Goal: Information Seeking & Learning: Check status

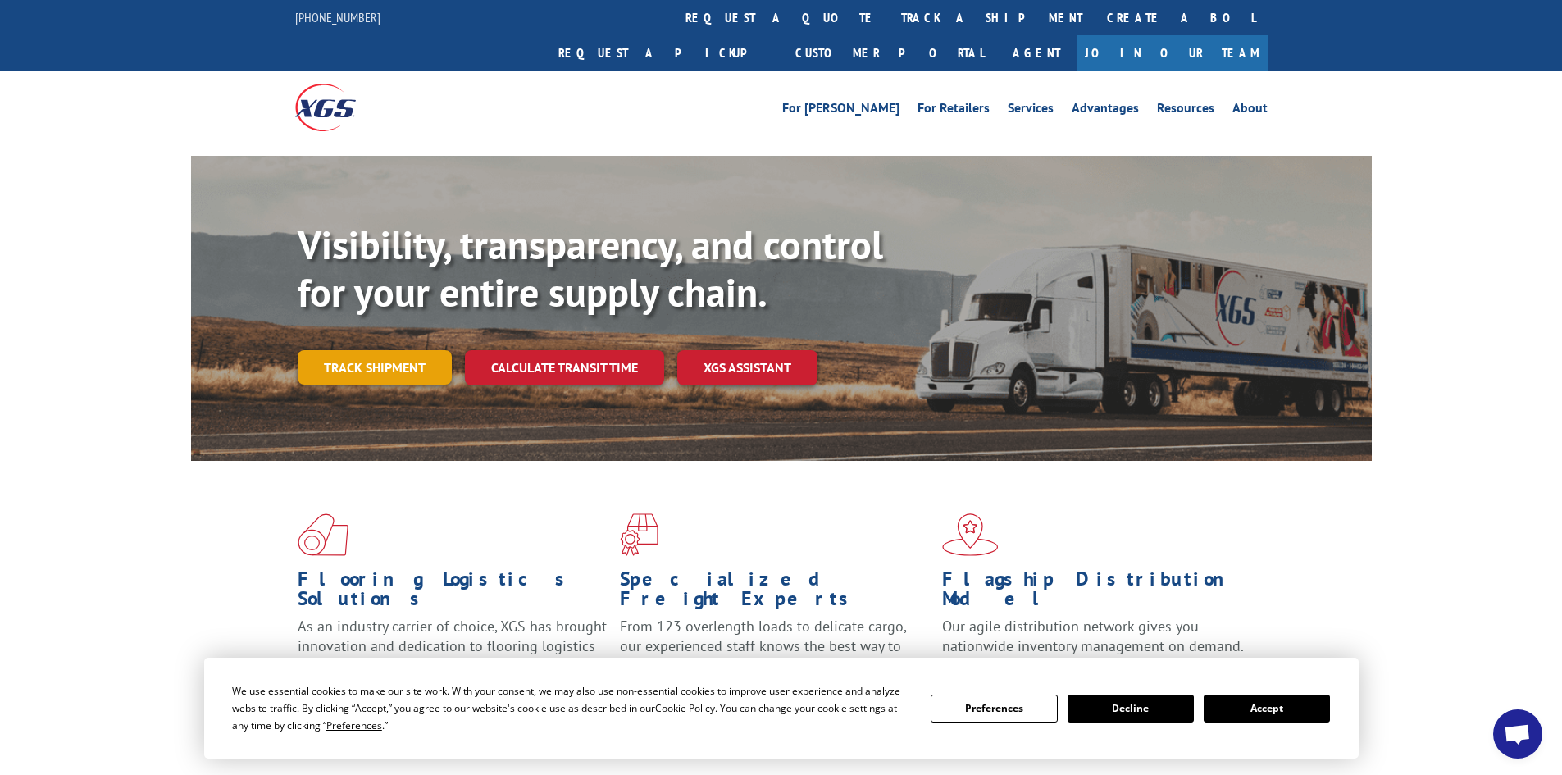
click at [364, 350] on link "Track shipment" at bounding box center [375, 367] width 154 height 34
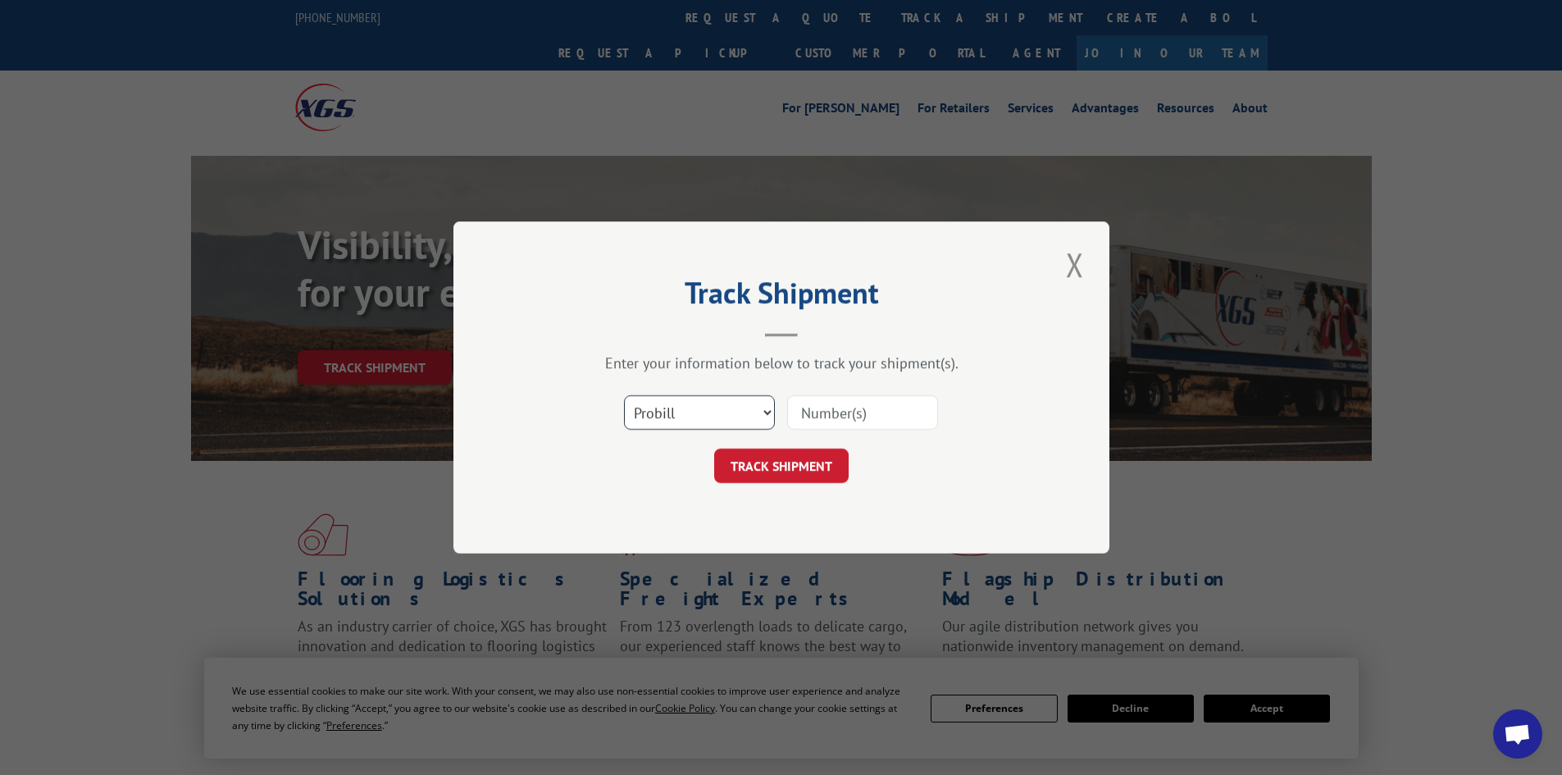
click at [689, 408] on select "Select category... Probill BOL PO" at bounding box center [699, 412] width 151 height 34
select select "po"
click at [624, 395] on select "Select category... Probill BOL PO" at bounding box center [699, 412] width 151 height 34
click at [838, 414] on input at bounding box center [862, 412] width 151 height 34
paste input "32501496"
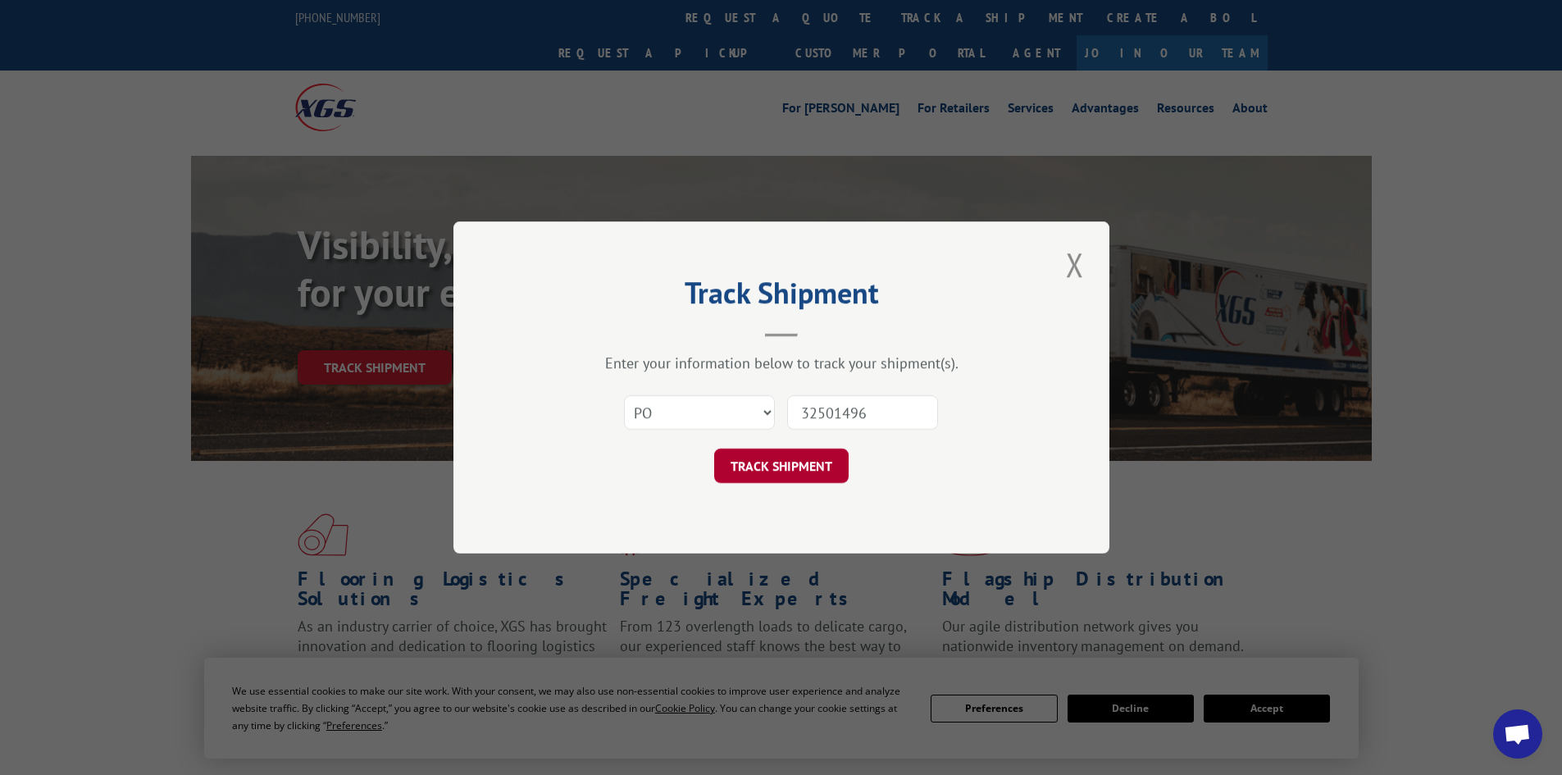
type input "32501496"
click at [800, 455] on button "TRACK SHIPMENT" at bounding box center [781, 465] width 134 height 34
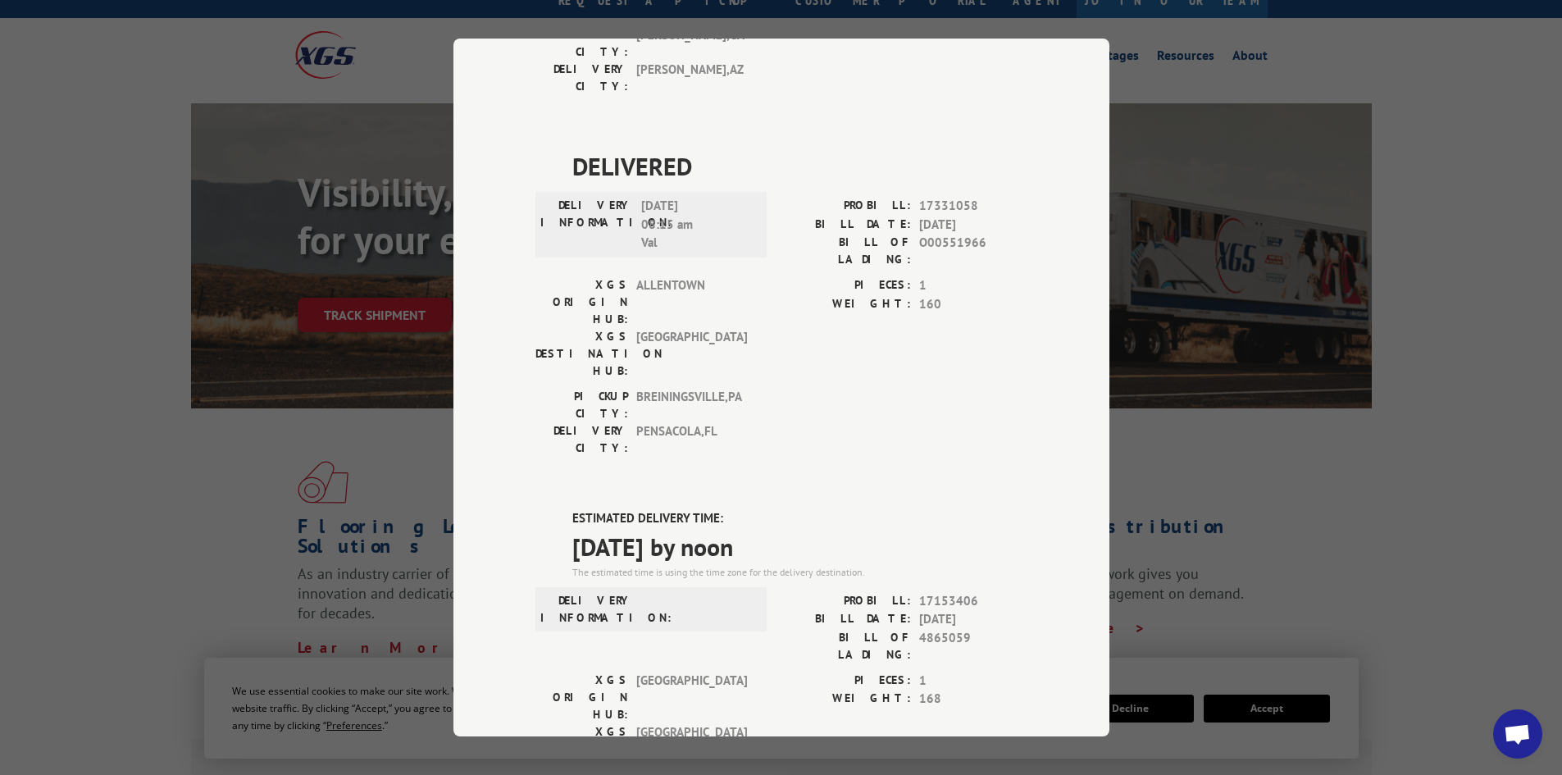
scroll to position [82, 0]
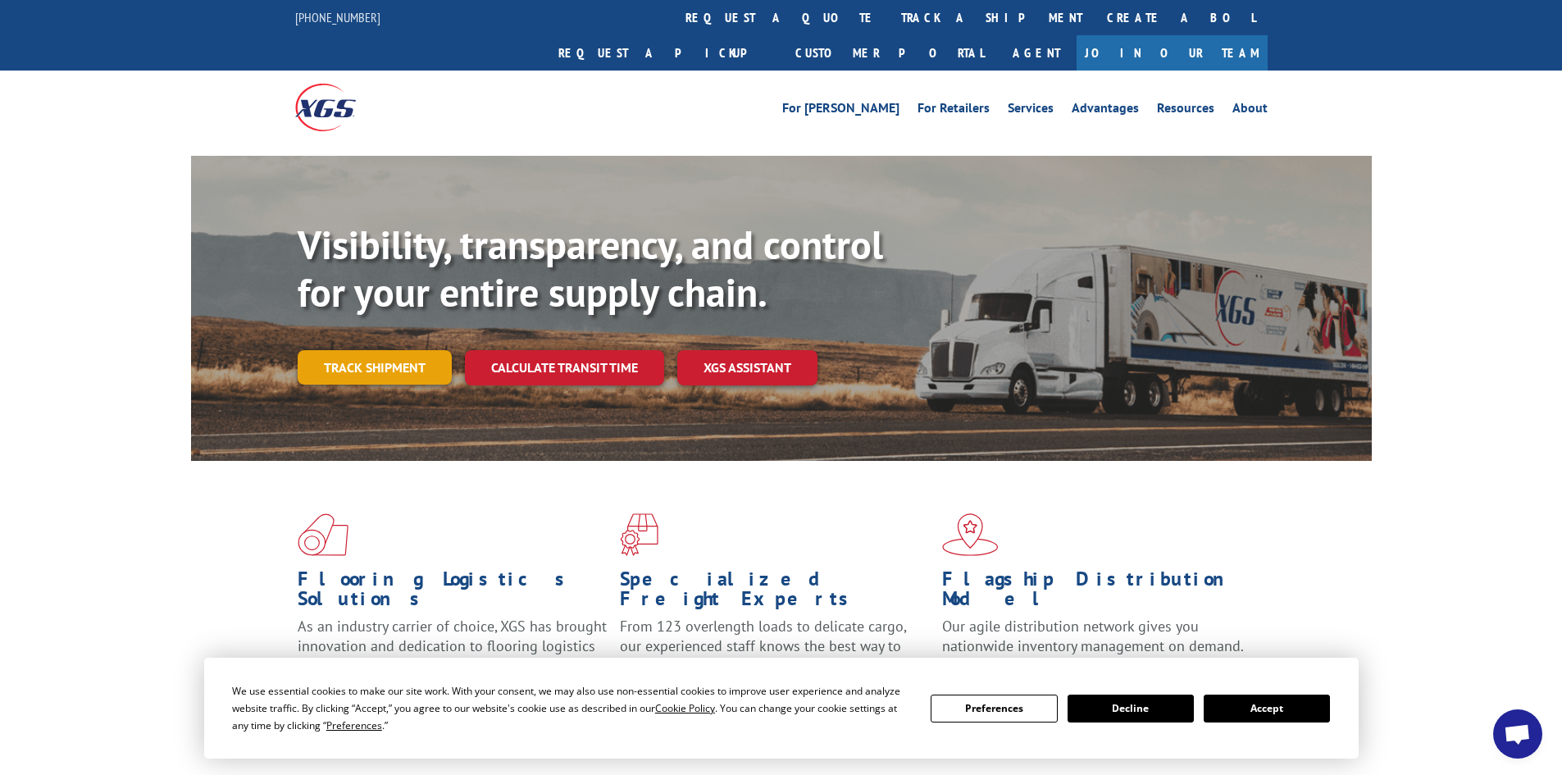
click at [400, 350] on link "Track shipment" at bounding box center [375, 367] width 154 height 34
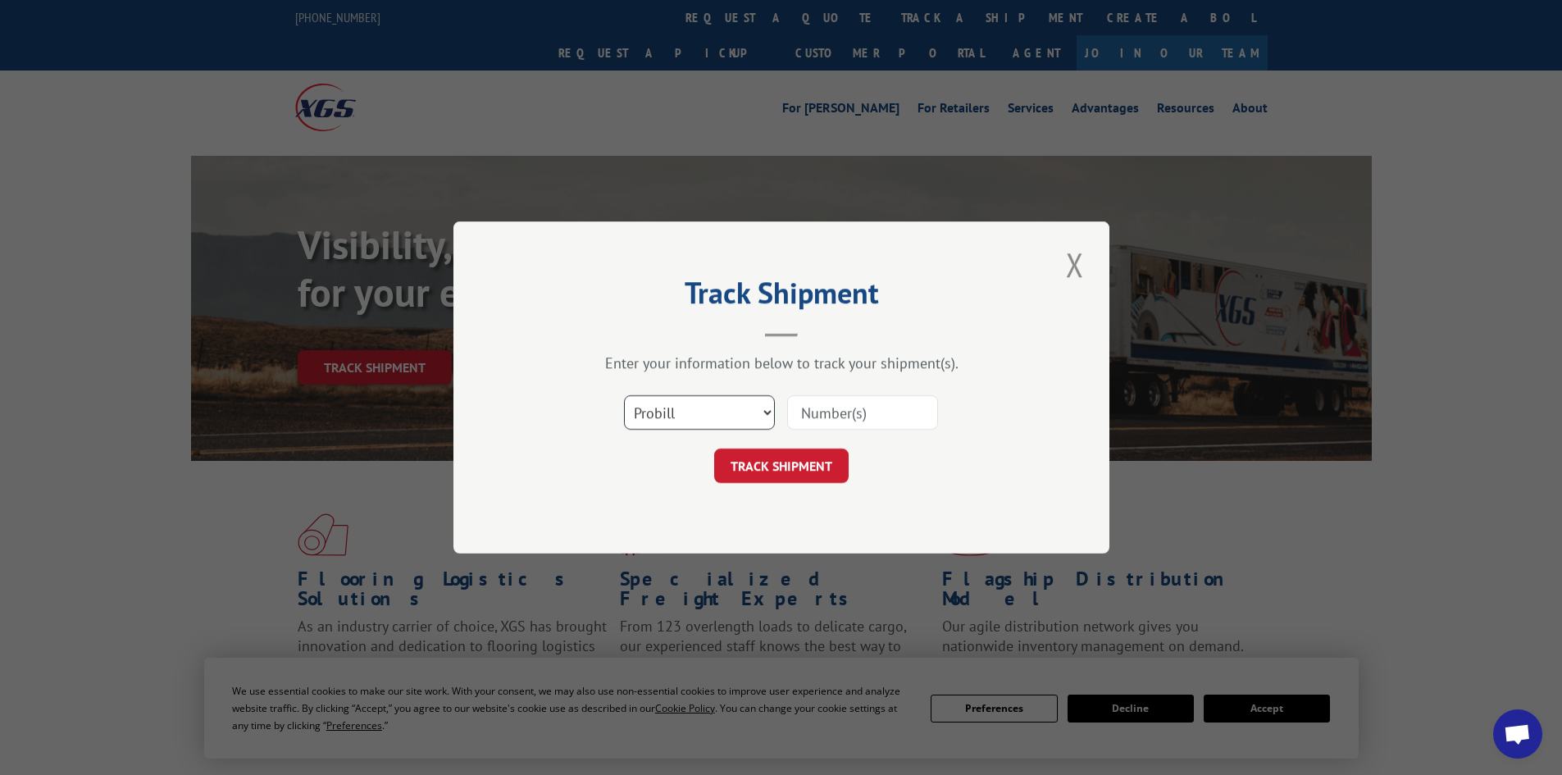
click at [674, 417] on select "Select category... Probill BOL PO" at bounding box center [699, 412] width 151 height 34
select select "po"
click at [624, 395] on select "Select category... Probill BOL PO" at bounding box center [699, 412] width 151 height 34
click at [862, 435] on div "Select category... Probill BOL PO" at bounding box center [781, 412] width 492 height 54
click at [862, 405] on input at bounding box center [862, 412] width 151 height 34
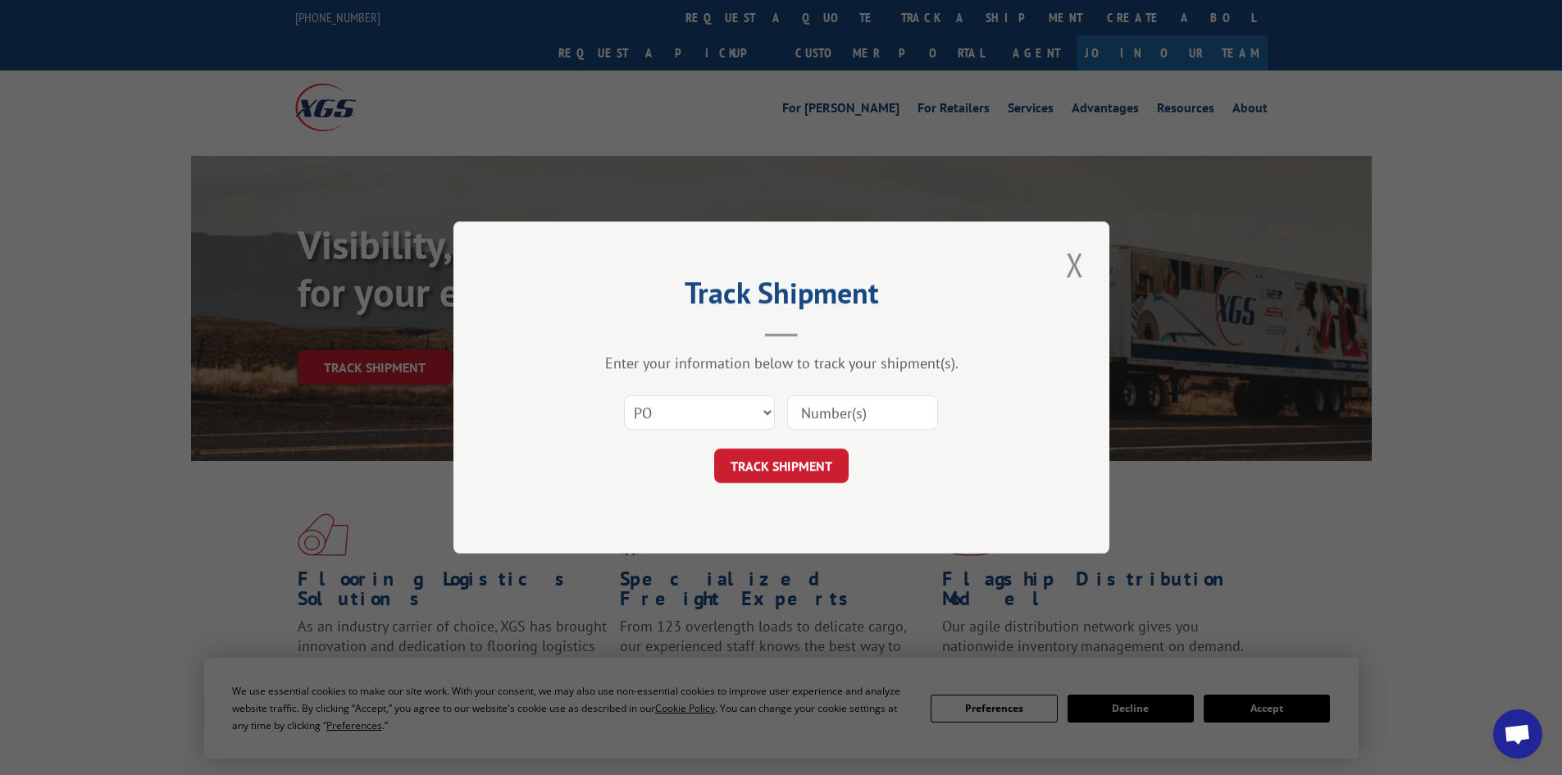
paste input "32501442"
type input "32501442"
click at [803, 464] on button "TRACK SHIPMENT" at bounding box center [781, 465] width 134 height 34
